Goal: Task Accomplishment & Management: Use online tool/utility

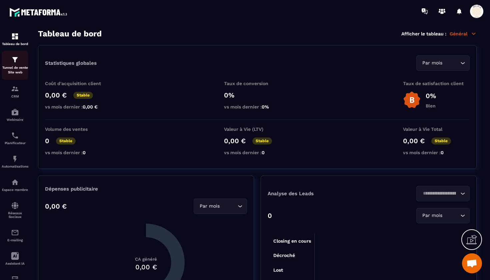
scroll to position [6987, 0]
click at [17, 61] on img at bounding box center [15, 60] width 8 height 8
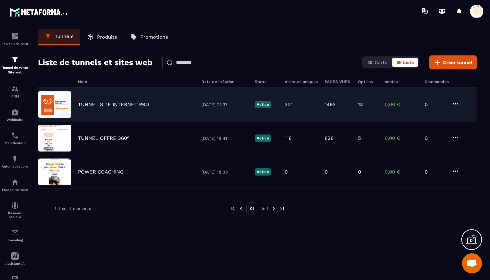
click at [97, 107] on div "TUNNEL SITE INTERNET PRO [DATE] 21:37 Active 321 1493 13 0,00 € 0" at bounding box center [257, 105] width 439 height 34
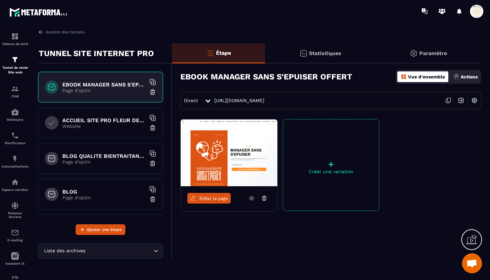
click at [450, 99] on icon at bounding box center [448, 100] width 13 height 13
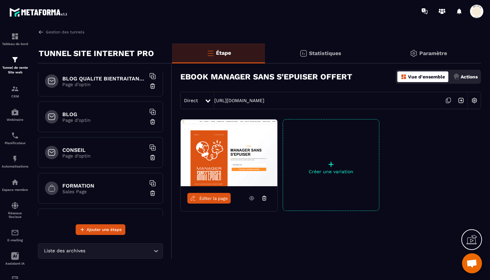
scroll to position [78, 0]
click at [111, 114] on h6 "BLOG" at bounding box center [103, 114] width 83 height 6
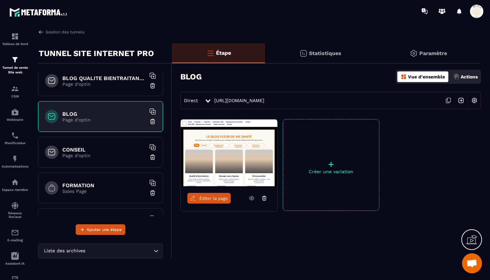
click at [447, 100] on icon at bounding box center [448, 100] width 3 height 4
click at [89, 155] on p "Page d'optin" at bounding box center [103, 155] width 83 height 5
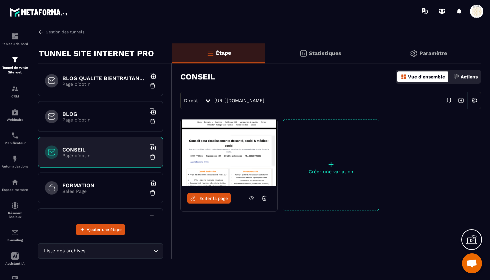
click at [212, 198] on span "Éditer la page" at bounding box center [213, 198] width 29 height 5
